Goal: Task Accomplishment & Management: Use online tool/utility

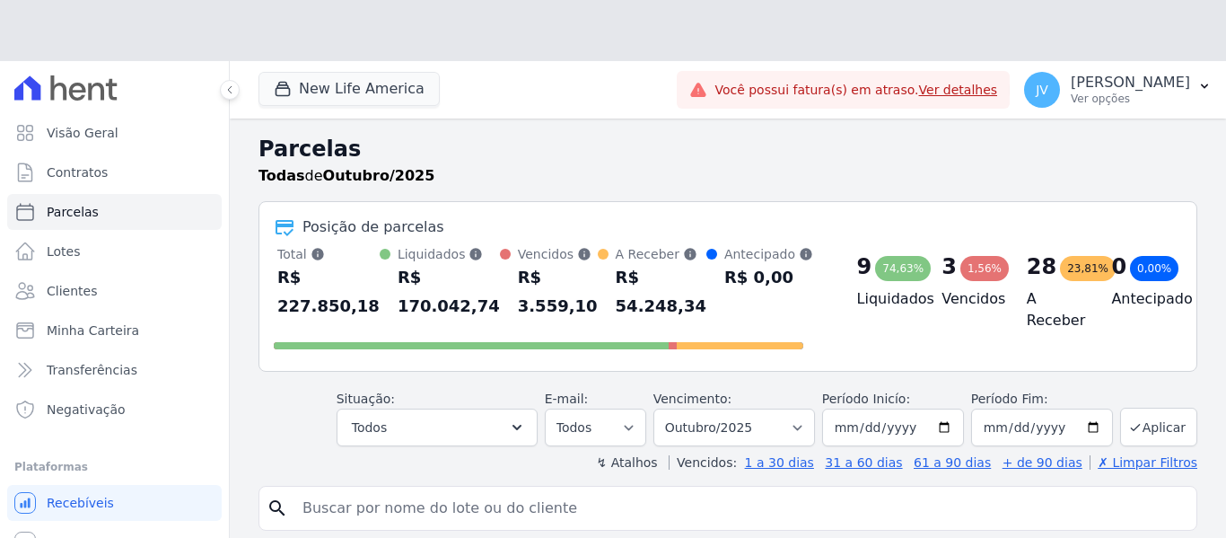
select select
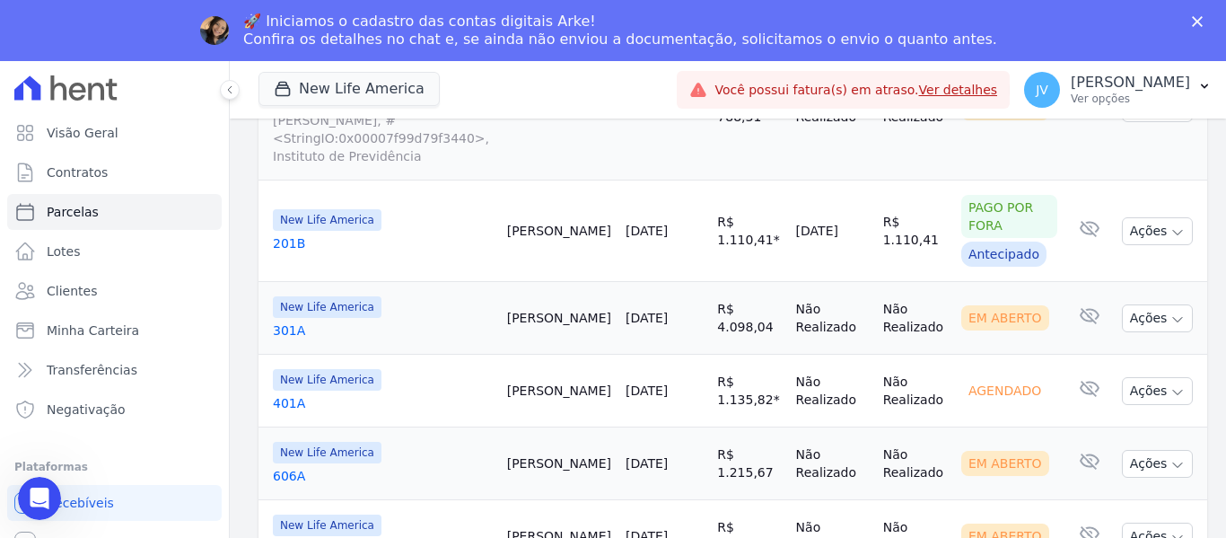
scroll to position [2574, 0]
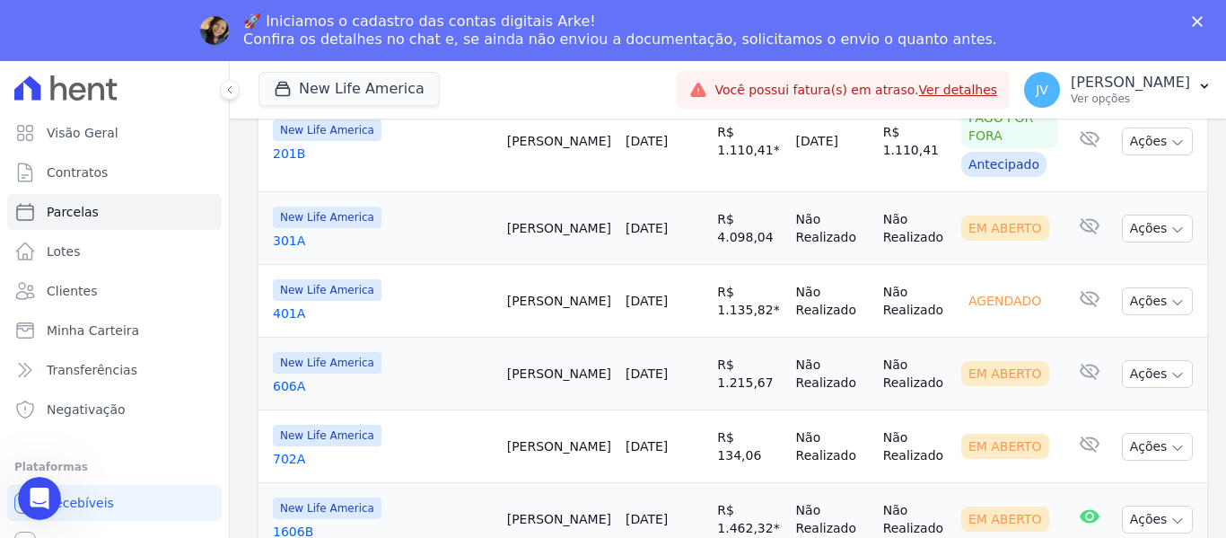
select select
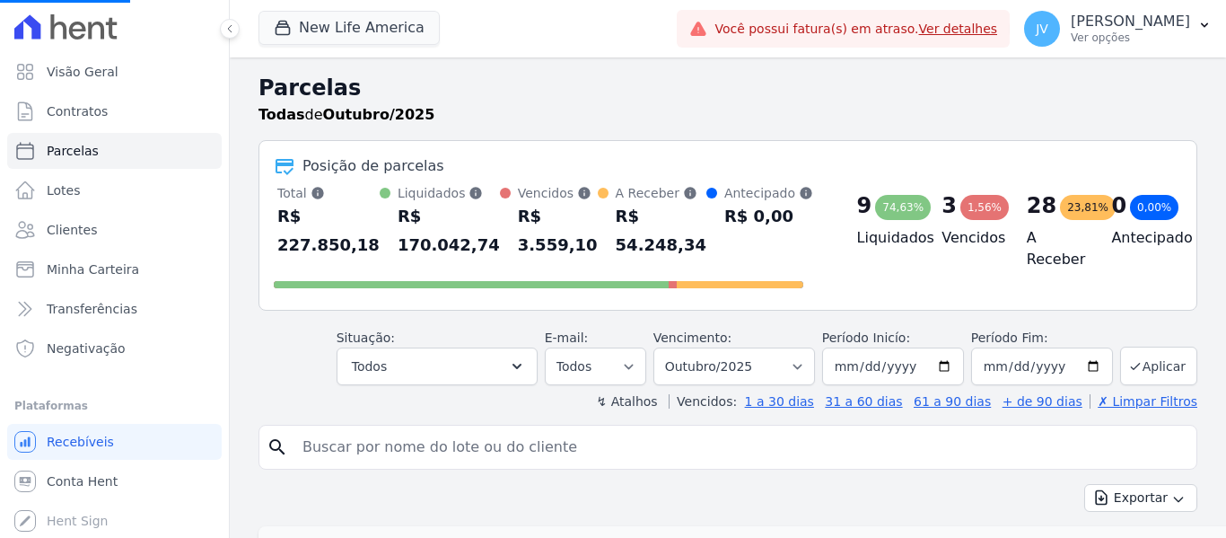
select select
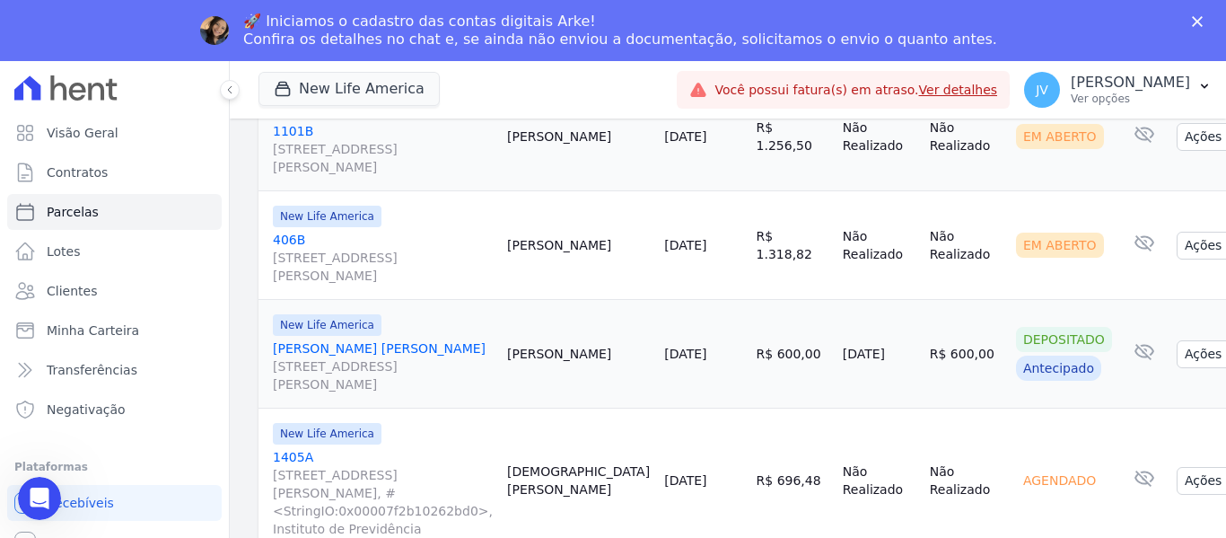
scroll to position [1479, 0]
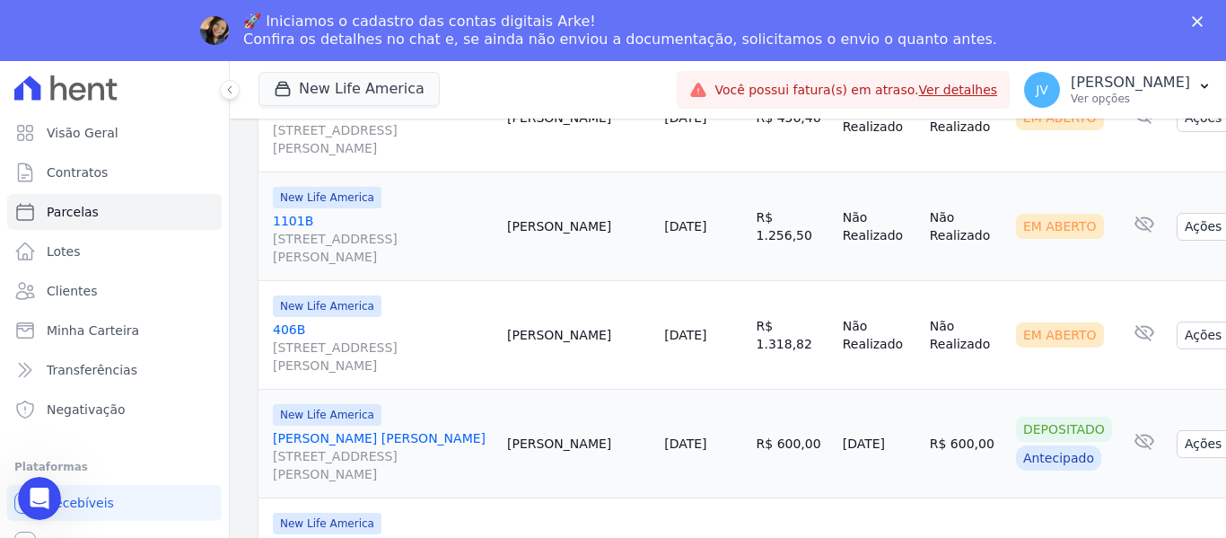
click at [664, 436] on link "[DATE]" at bounding box center [685, 443] width 42 height 14
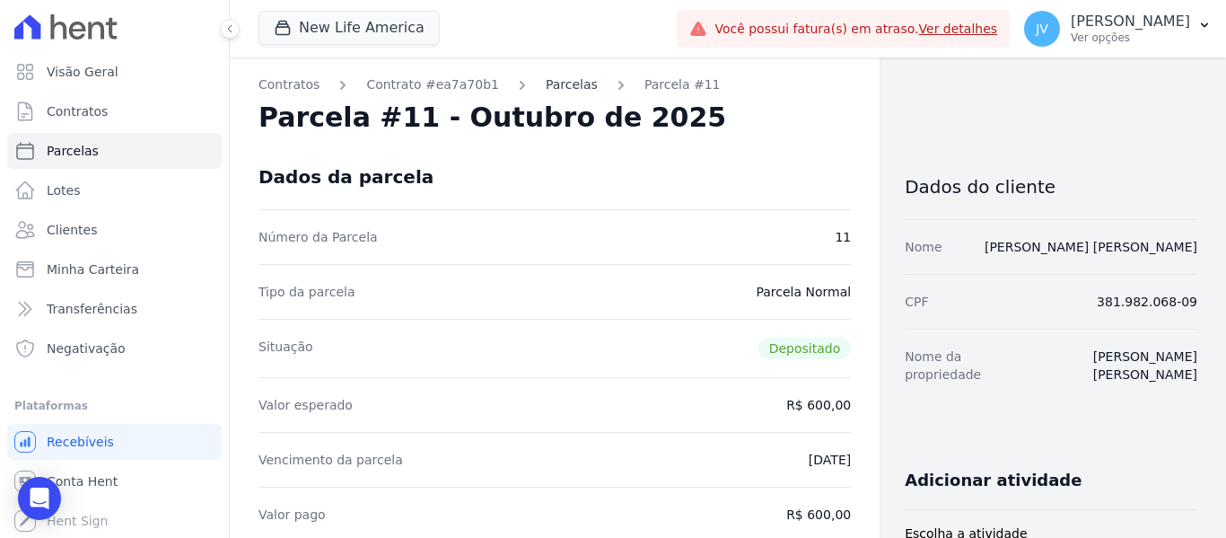
click at [556, 81] on div "New Life America Vicon - Vitoria Construções LTDA. New Life America New Life Fr…" at bounding box center [728, 269] width 996 height 538
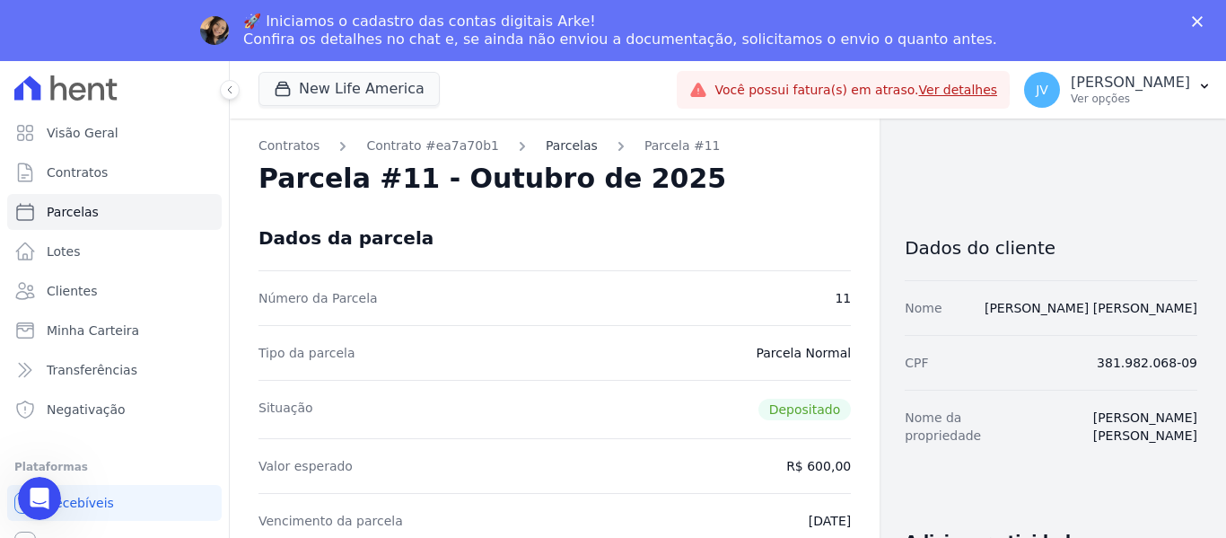
click at [560, 137] on link "Parcelas" at bounding box center [572, 145] width 52 height 19
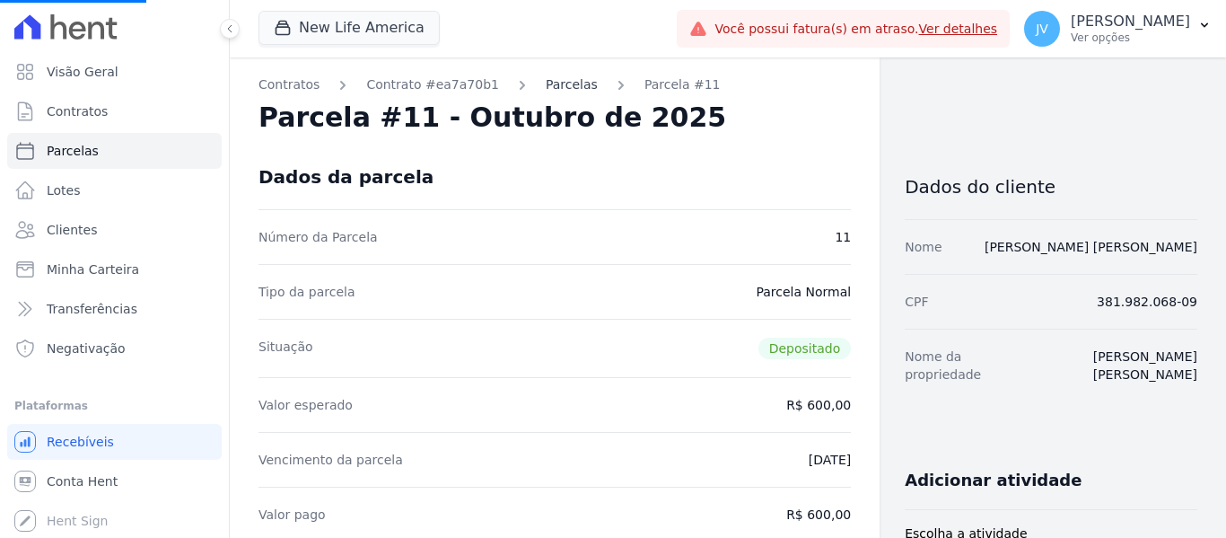
click at [549, 88] on link "Parcelas" at bounding box center [572, 84] width 52 height 19
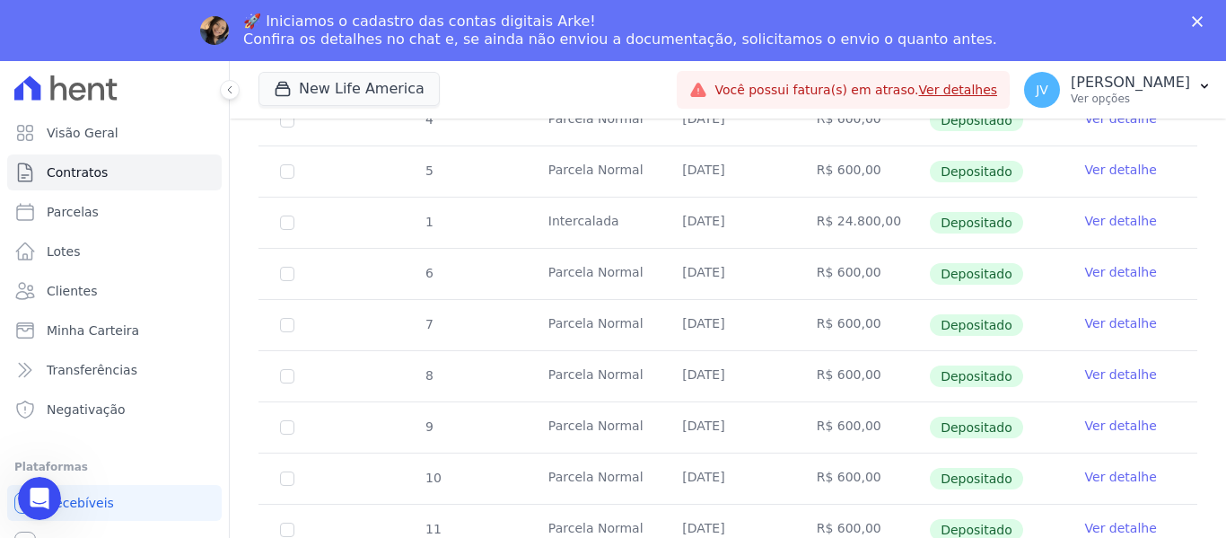
scroll to position [550, 0]
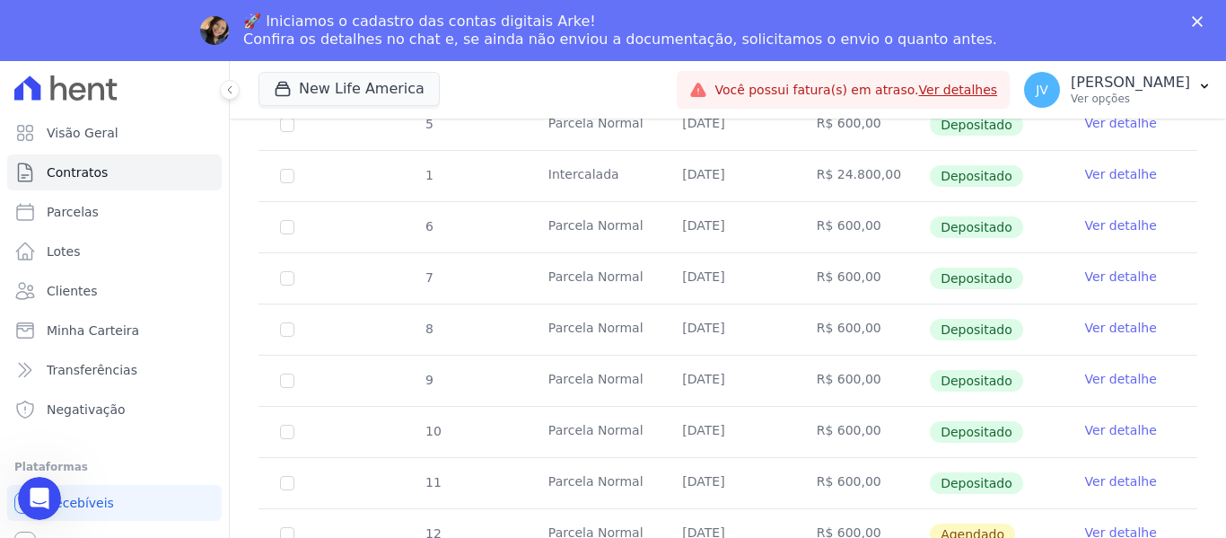
click at [1125, 523] on link "Ver detalhe" at bounding box center [1121, 532] width 72 height 18
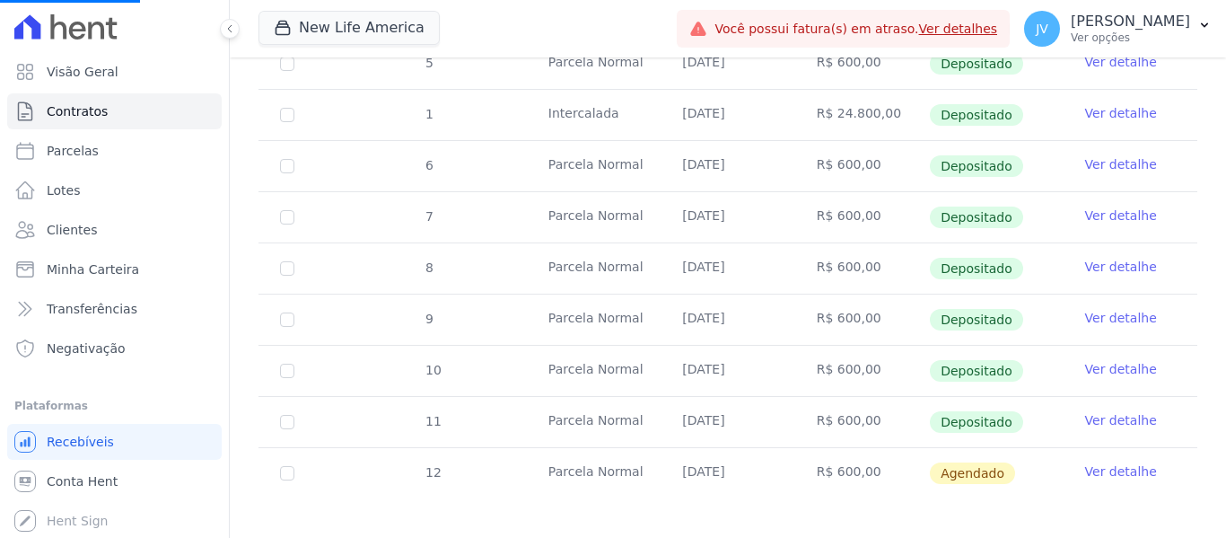
click at [1100, 462] on link "Ver detalhe" at bounding box center [1121, 471] width 72 height 18
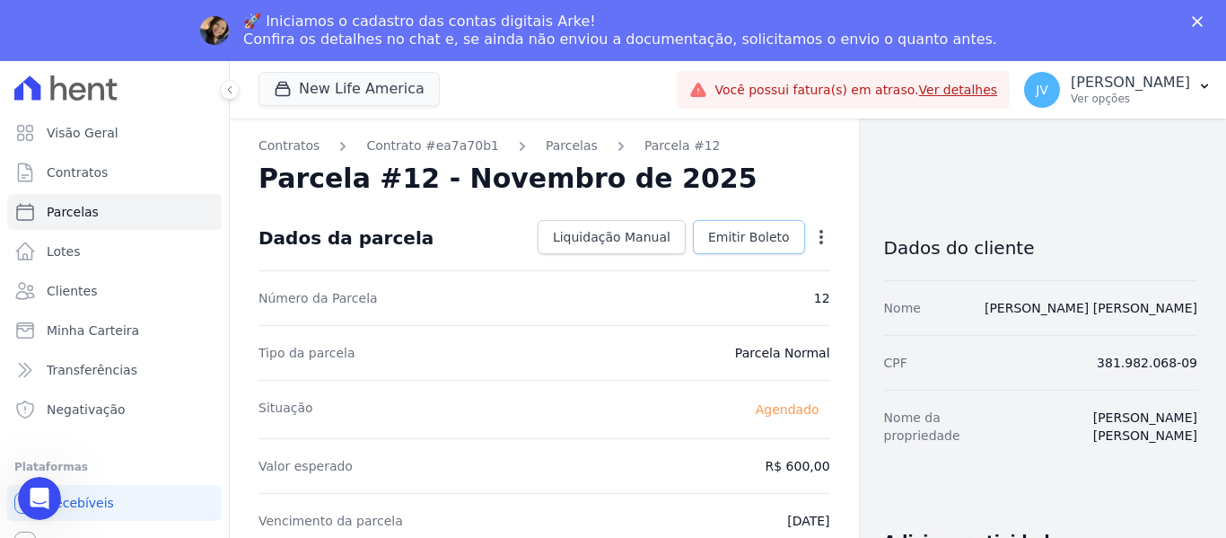
click at [727, 242] on span "Emitir Boleto" at bounding box center [749, 237] width 82 height 18
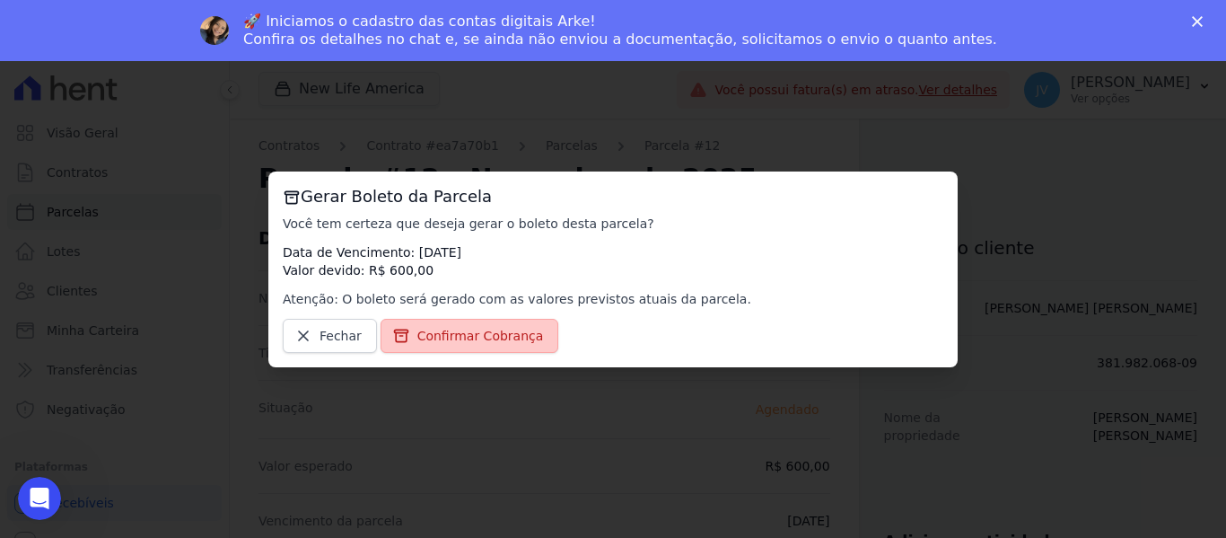
click at [437, 342] on span "Confirmar Cobrança" at bounding box center [480, 336] width 127 height 18
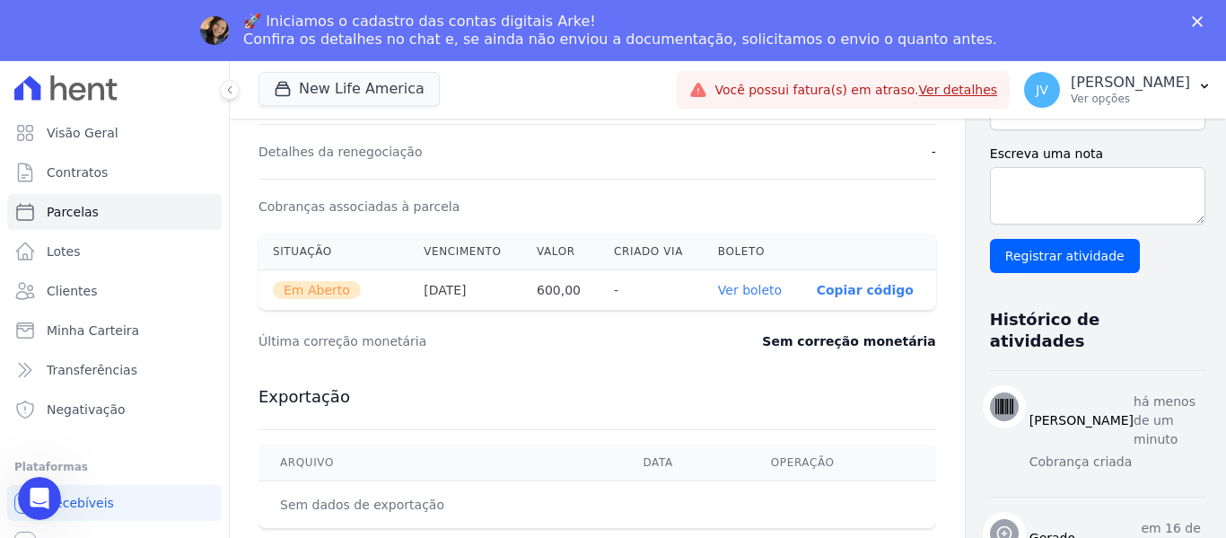
scroll to position [538, 0]
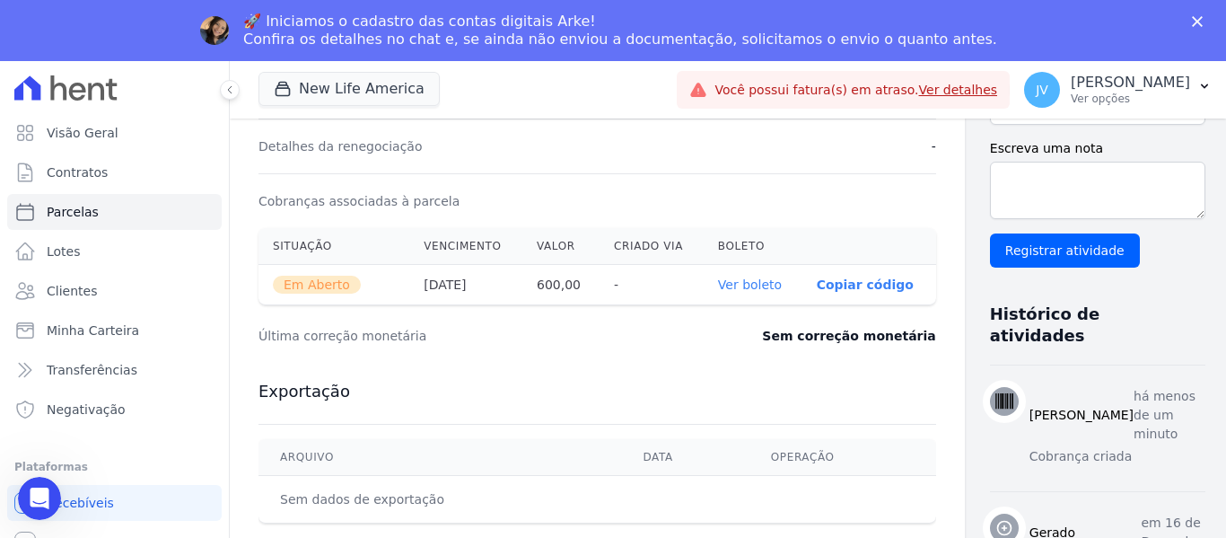
click at [718, 287] on link "Ver boleto" at bounding box center [750, 284] width 64 height 14
drag, startPoint x: 104, startPoint y: 186, endPoint x: 108, endPoint y: 200, distance: 14.8
click at [104, 186] on link "Contratos" at bounding box center [114, 172] width 214 height 36
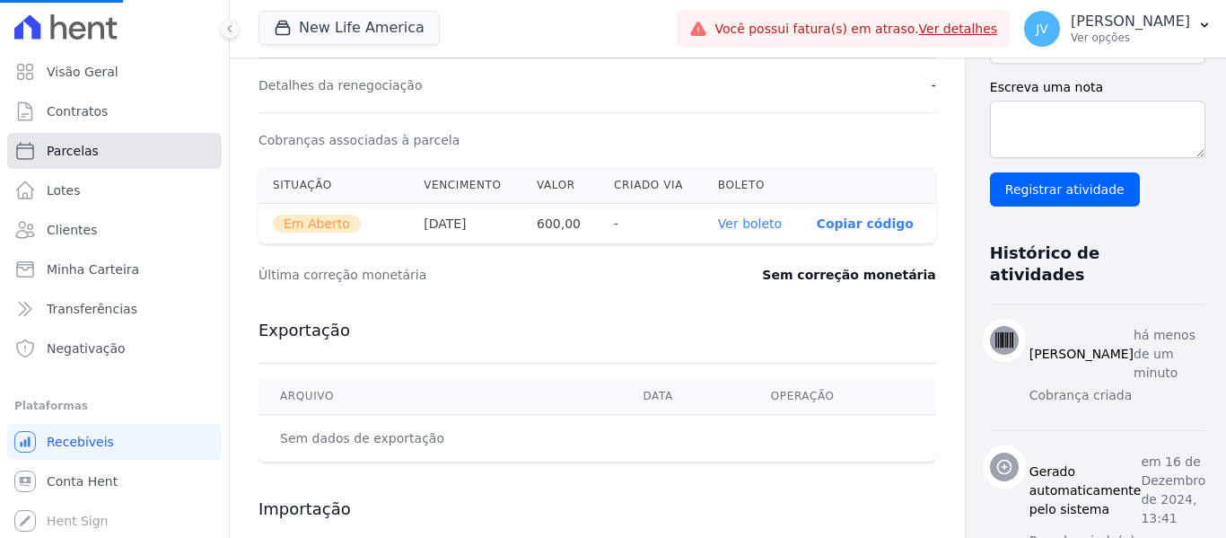
click at [98, 164] on link "Parcelas" at bounding box center [114, 151] width 214 height 36
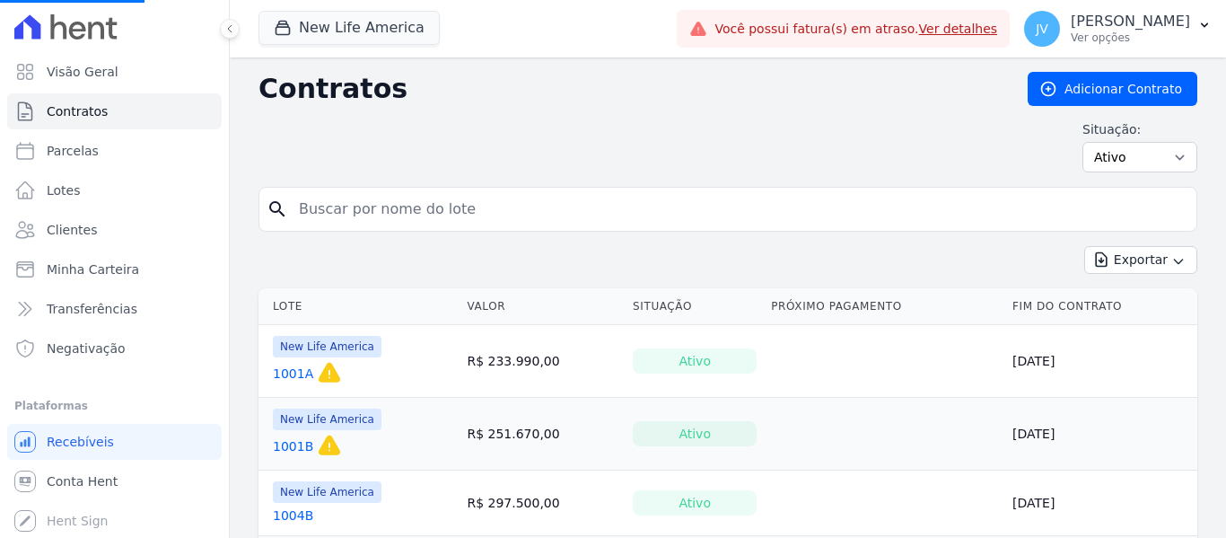
select select
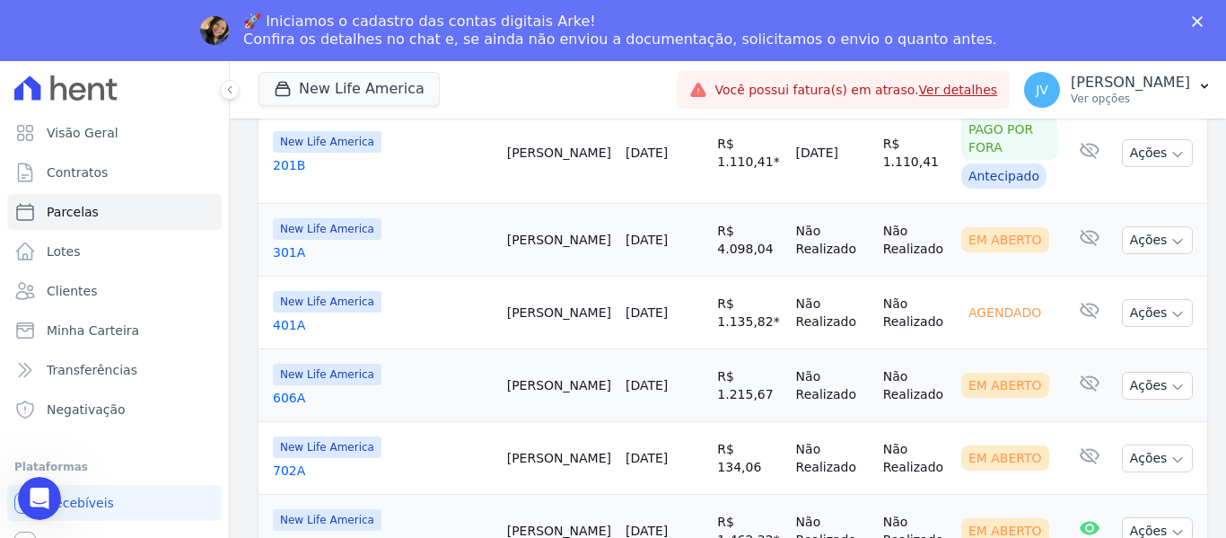
scroll to position [2574, 0]
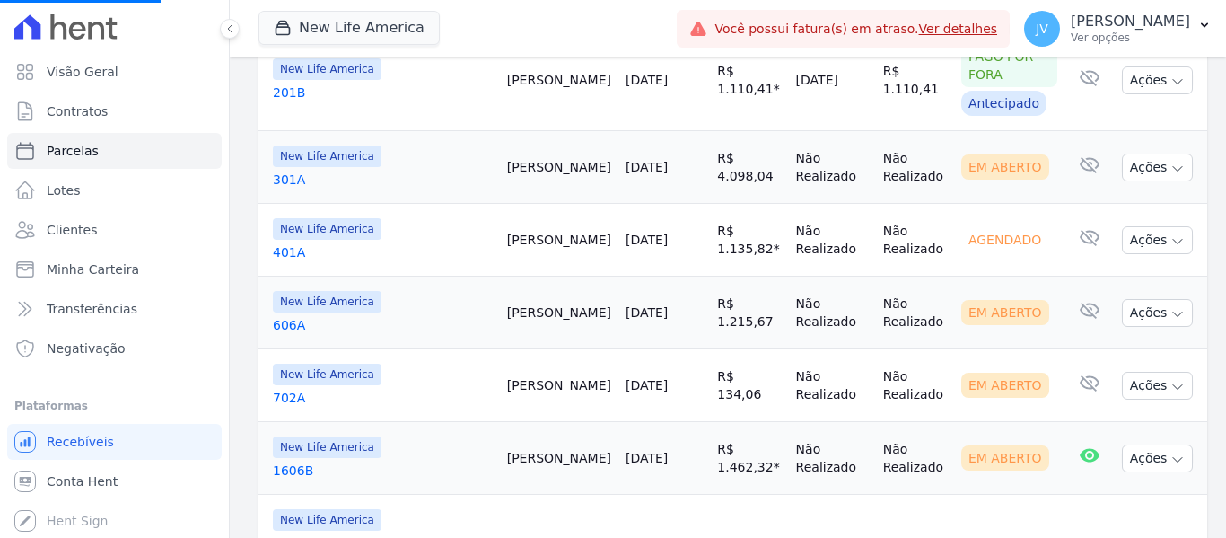
select select
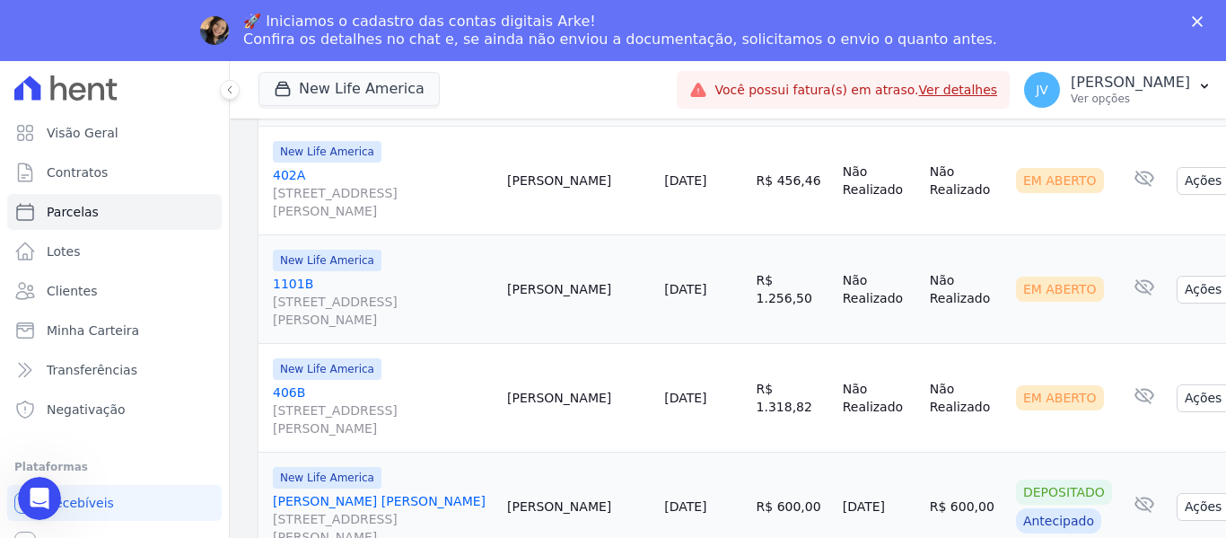
scroll to position [1389, 0]
